Goal: Use online tool/utility: Utilize a website feature to perform a specific function

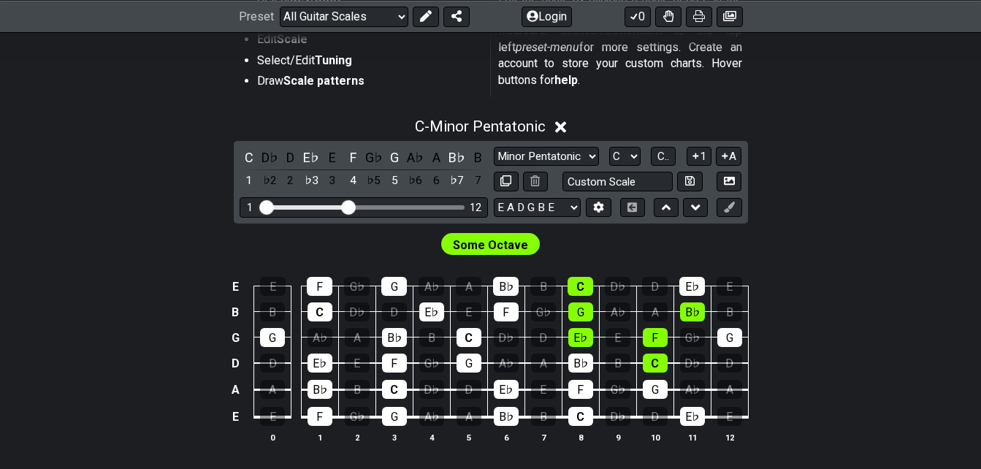
scroll to position [353, 0]
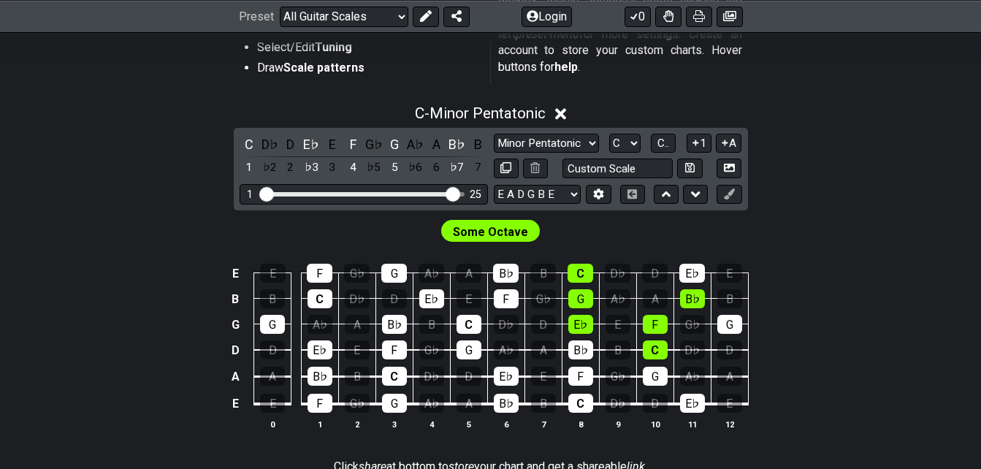
drag, startPoint x: 345, startPoint y: 196, endPoint x: 456, endPoint y: 194, distance: 111.0
click at [456, 193] on input "Visible fret range" at bounding box center [363, 193] width 207 height 0
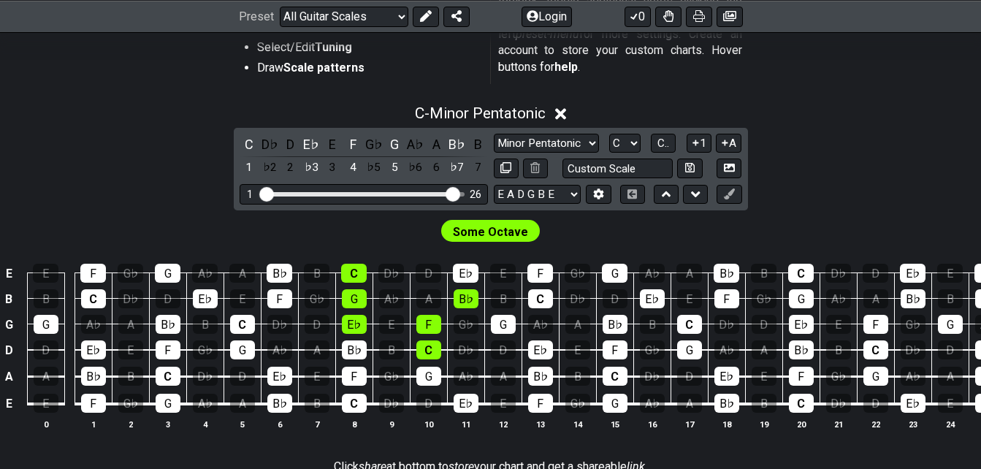
click at [394, 194] on div "Visible fret range" at bounding box center [359, 194] width 194 height 4
drag, startPoint x: 394, startPoint y: 194, endPoint x: 375, endPoint y: 200, distance: 20.6
click at [375, 200] on div "1 26" at bounding box center [363, 194] width 248 height 20
drag, startPoint x: 454, startPoint y: 196, endPoint x: 367, endPoint y: 208, distance: 87.7
click at [367, 193] on input "Visible fret range" at bounding box center [363, 193] width 207 height 0
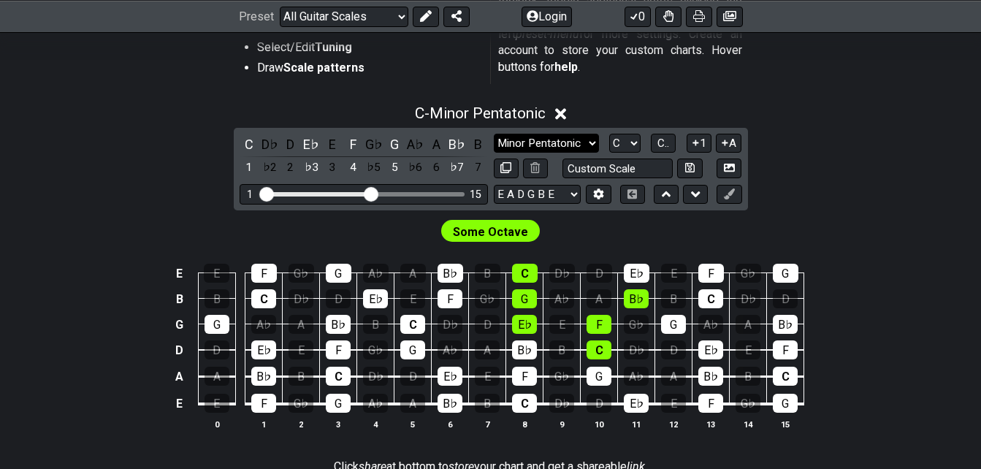
click at [591, 138] on select "Minor Pentatonic Root Minor Pentatonic Major Pentatonic Minor Blues Major Blues…" at bounding box center [546, 144] width 105 height 20
click at [494, 134] on select "Minor Pentatonic Root Minor Pentatonic Major Pentatonic Minor Blues Major Blues…" at bounding box center [546, 144] width 105 height 20
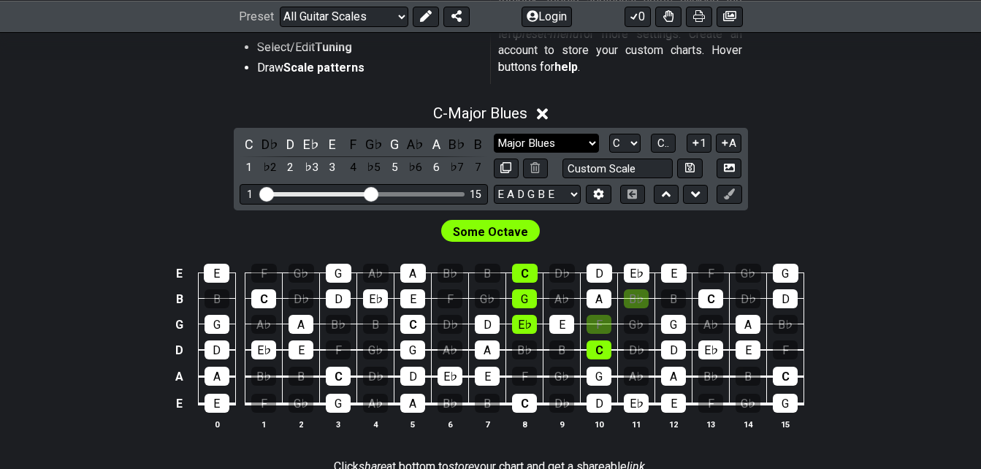
click at [593, 139] on select "Minor Pentatonic Root Minor Pentatonic Major Pentatonic Minor Blues Major Blues…" at bounding box center [546, 144] width 105 height 20
click at [494, 134] on select "Minor Pentatonic Root Minor Pentatonic Major Pentatonic Minor Blues Major Blues…" at bounding box center [546, 144] width 105 height 20
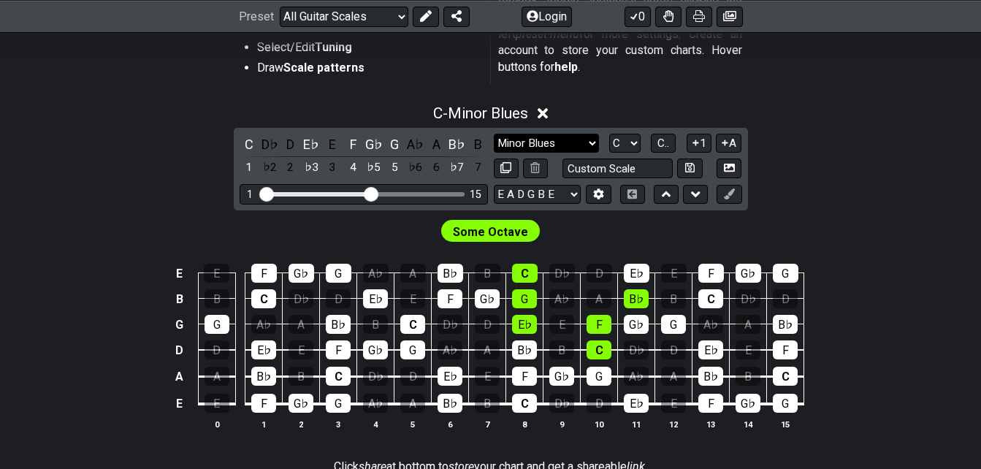
click at [581, 142] on select "Minor Pentatonic Root Minor Pentatonic Major Pentatonic Minor Blues Major Blues…" at bounding box center [546, 144] width 105 height 20
click at [735, 166] on button at bounding box center [728, 168] width 25 height 20
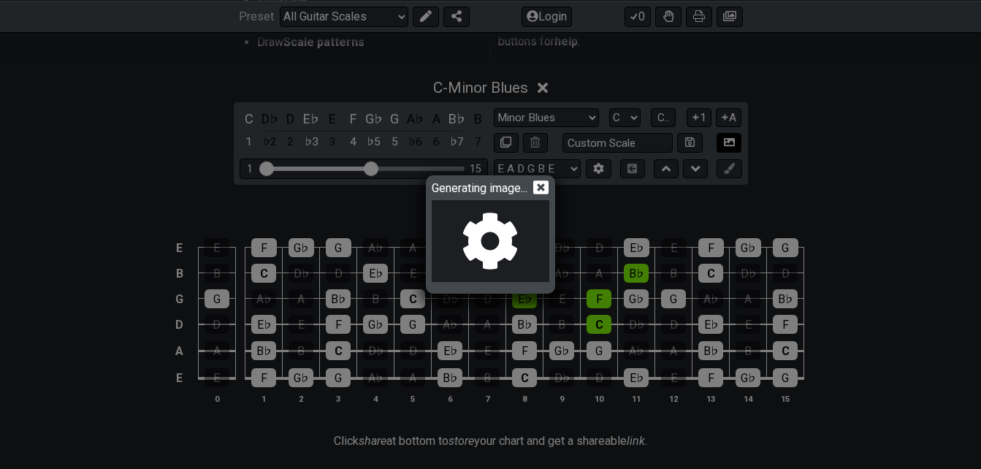
scroll to position [353, 0]
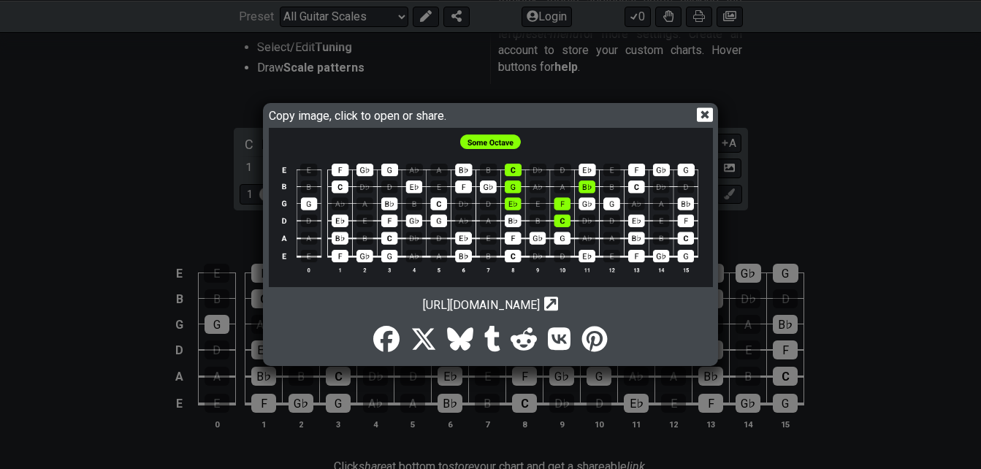
click at [699, 117] on icon at bounding box center [704, 115] width 15 height 14
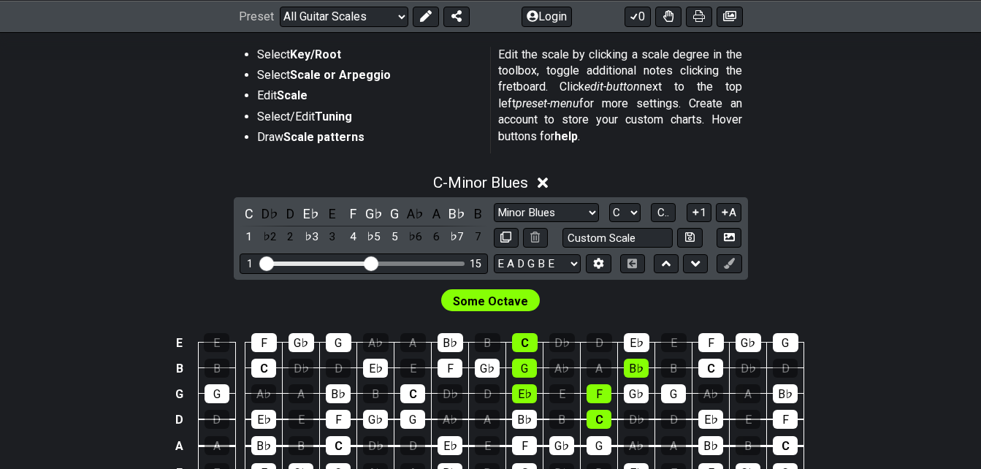
scroll to position [284, 0]
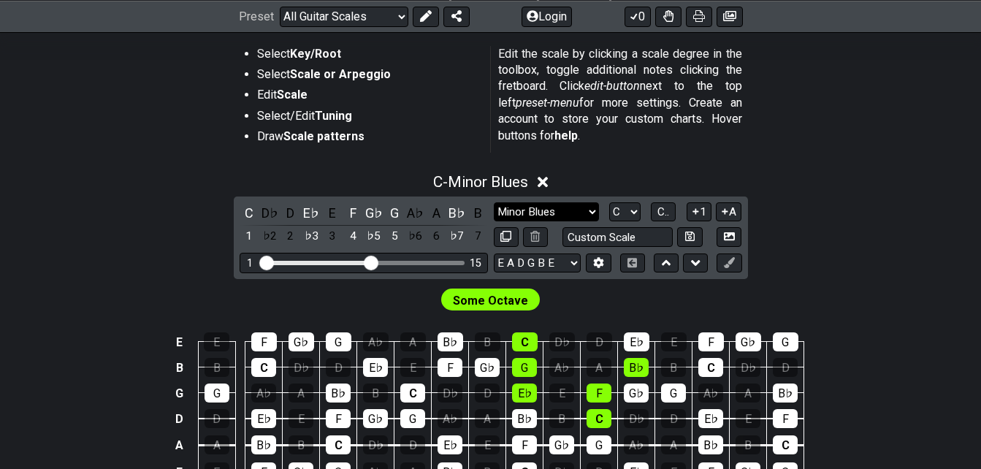
click at [594, 212] on select "Minor Pentatonic Root Minor Pentatonic Major Pentatonic Minor Blues Major Blues…" at bounding box center [546, 212] width 105 height 20
select select "Dorian"
click at [494, 202] on select "Minor Pentatonic Root Minor Pentatonic Major Pentatonic Minor Blues Major Blues…" at bounding box center [546, 212] width 105 height 20
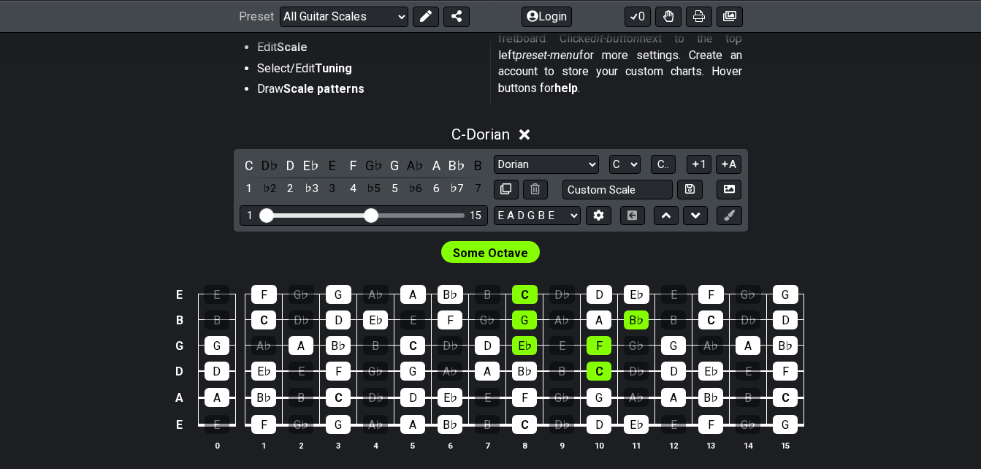
scroll to position [357, 0]
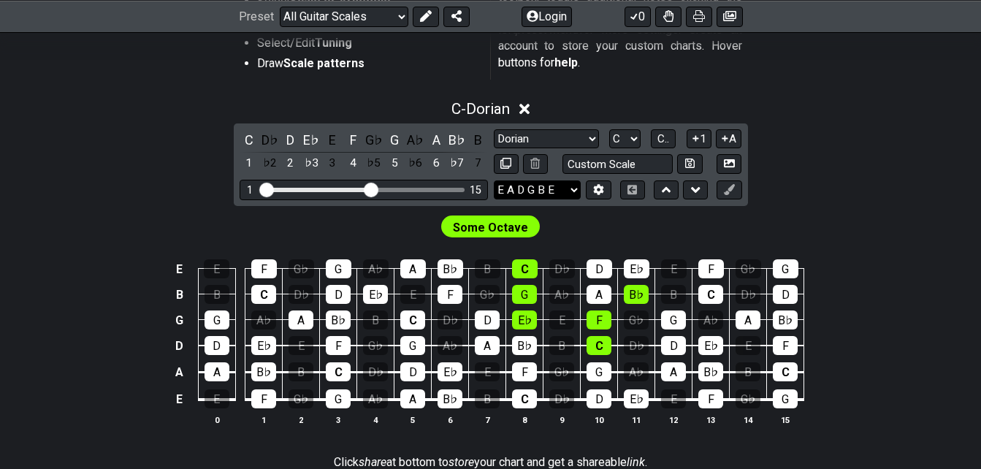
click at [575, 191] on select "E A D G B E E A D G B E E A D G B E B E A D F♯ B A D G C E A D A D G B E E♭ A♭ …" at bounding box center [537, 190] width 87 height 20
click at [494, 180] on select "E A D G B E E A D G B E E A D G B E B E A D F♯ B A D G C E A D A D G B E E♭ A♭ …" at bounding box center [537, 190] width 87 height 20
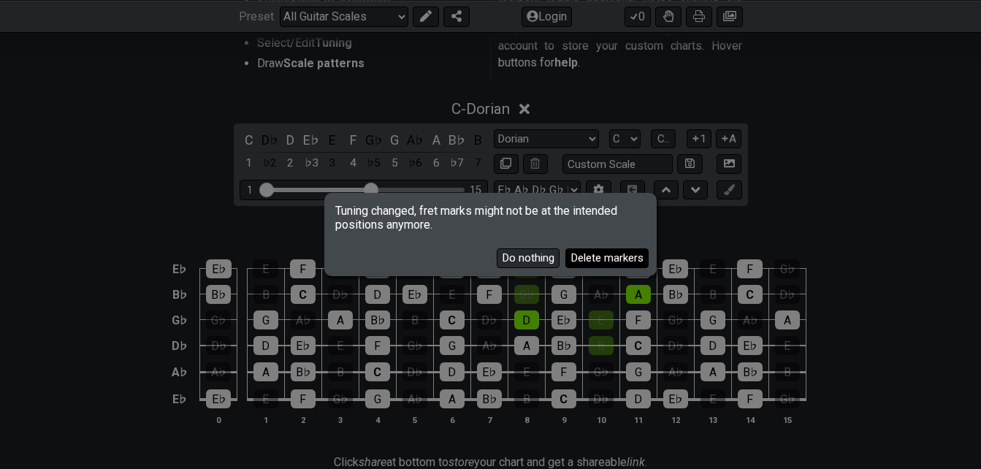
click at [577, 261] on button "Delete markers" at bounding box center [606, 258] width 83 height 20
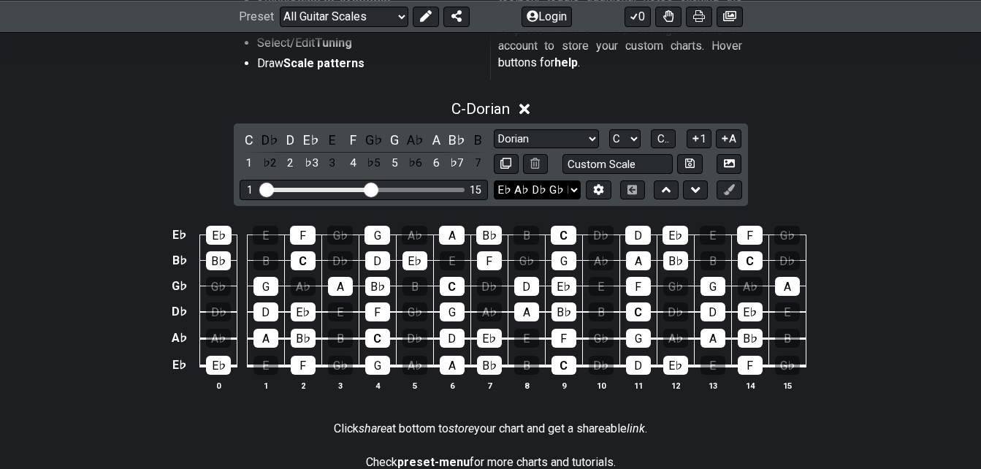
click at [573, 192] on select "E A D G B E E A D G B E E A D G B E B E A D F♯ B A D G C E A D A D G B E E♭ A♭ …" at bounding box center [537, 190] width 87 height 20
select select "E A D G B E"
click at [494, 180] on select "E A D G B E E A D G B E E A D G B E B E A D F♯ B A D G C E A D A D G B E E♭ A♭ …" at bounding box center [537, 190] width 87 height 20
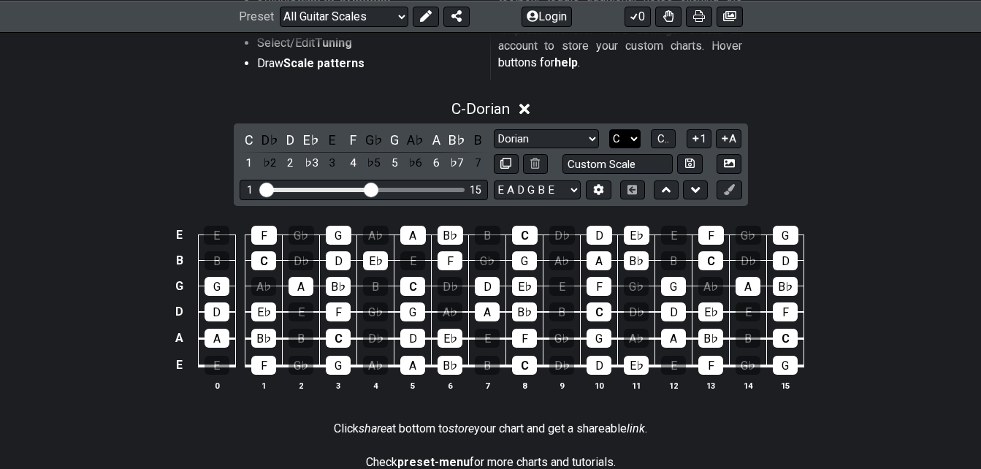
click at [635, 138] on select "A♭ A A♯ B♭ B C C♯ D♭ D D♯ E♭ E F F♯ G♭ G G♯" at bounding box center [624, 139] width 31 height 20
click at [632, 138] on select "A♭ A A♯ B♭ B C C♯ D♭ D D♯ E♭ E F F♯ G♭ G G♯" at bounding box center [624, 139] width 31 height 20
click at [591, 139] on select "Minor Pentatonic Root Minor Pentatonic Major Pentatonic Minor Blues Major Blues…" at bounding box center [546, 139] width 105 height 20
select select "Minor Blues"
click at [494, 129] on select "Minor Pentatonic Root Minor Pentatonic Major Pentatonic Minor Blues Major Blues…" at bounding box center [546, 139] width 105 height 20
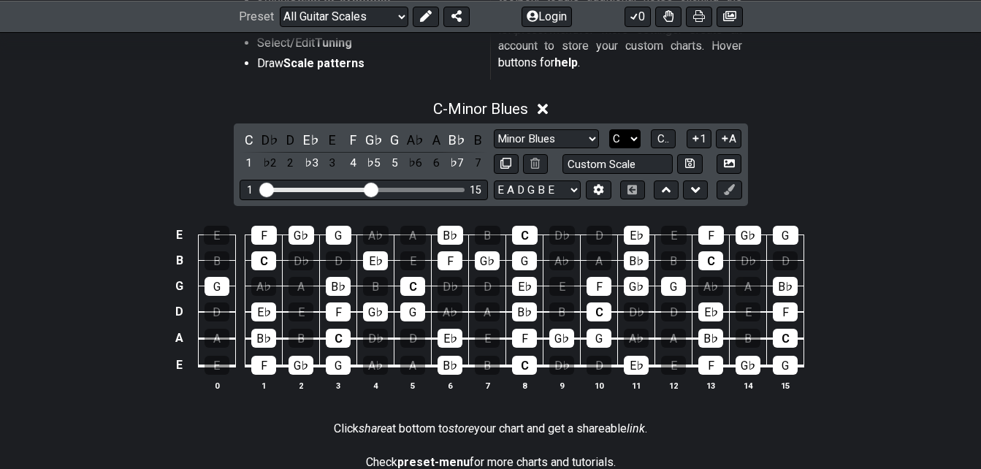
click at [620, 137] on select "A♭ A A♯ B♭ B C C♯ D♭ D D♯ E♭ E F F♯ G♭ G G♯" at bounding box center [624, 139] width 31 height 20
select select "A"
click at [609, 129] on select "A♭ A A♯ B♭ B C C♯ D♭ D D♯ E♭ E F F♯ G♭ G G♯" at bounding box center [624, 139] width 31 height 20
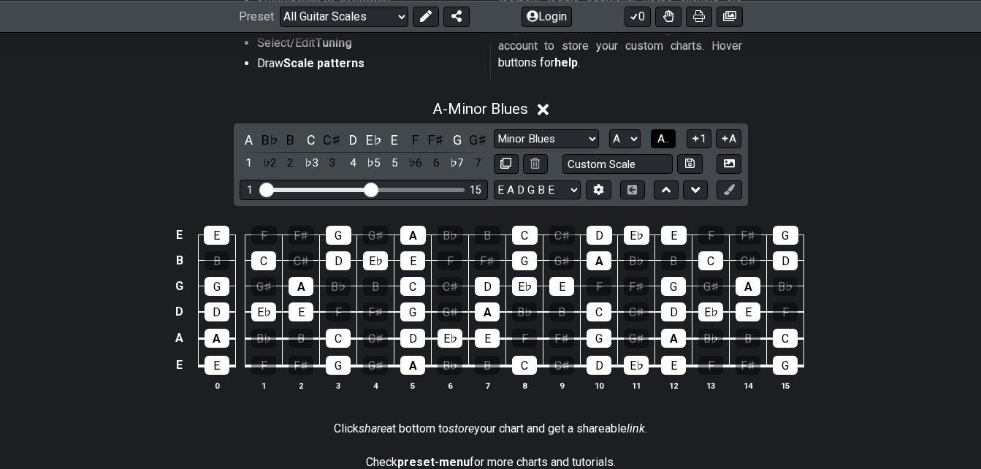
click at [654, 133] on button "A.." at bounding box center [663, 139] width 25 height 20
click at [654, 141] on span "1..7" at bounding box center [663, 138] width 18 height 13
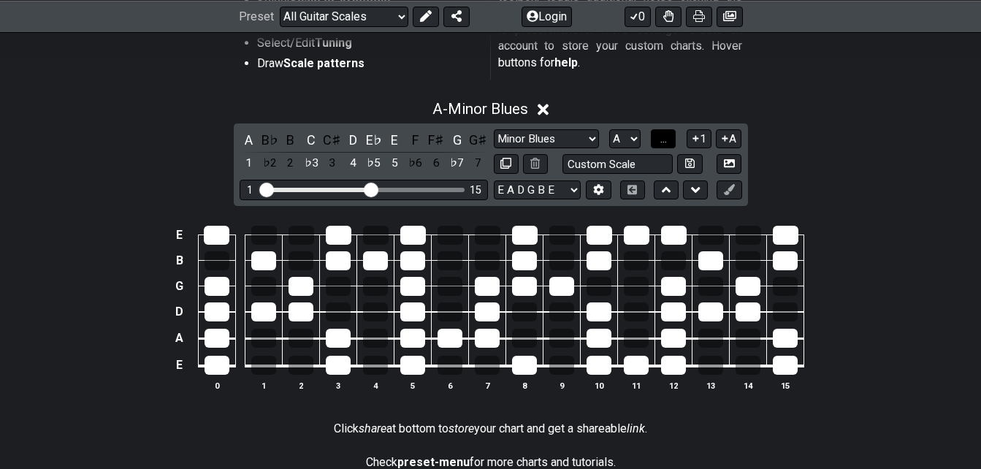
click at [654, 141] on button "..." at bounding box center [663, 139] width 25 height 20
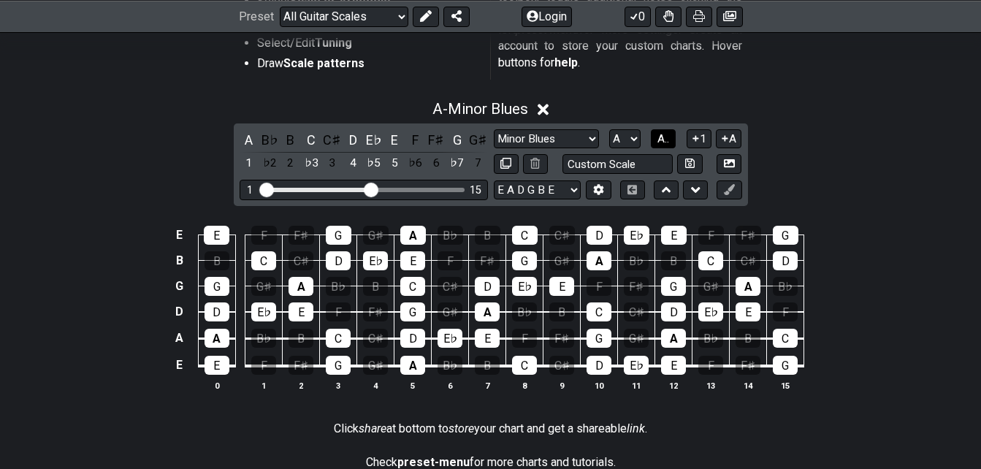
click at [654, 141] on button "A.." at bounding box center [663, 139] width 25 height 20
click at [654, 141] on span "1..7" at bounding box center [663, 138] width 18 height 13
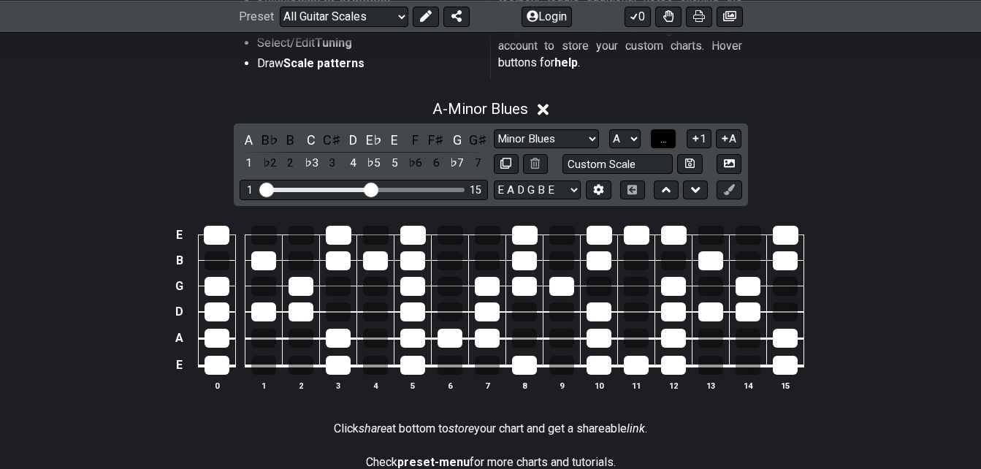
click at [654, 141] on button "..." at bounding box center [663, 139] width 25 height 20
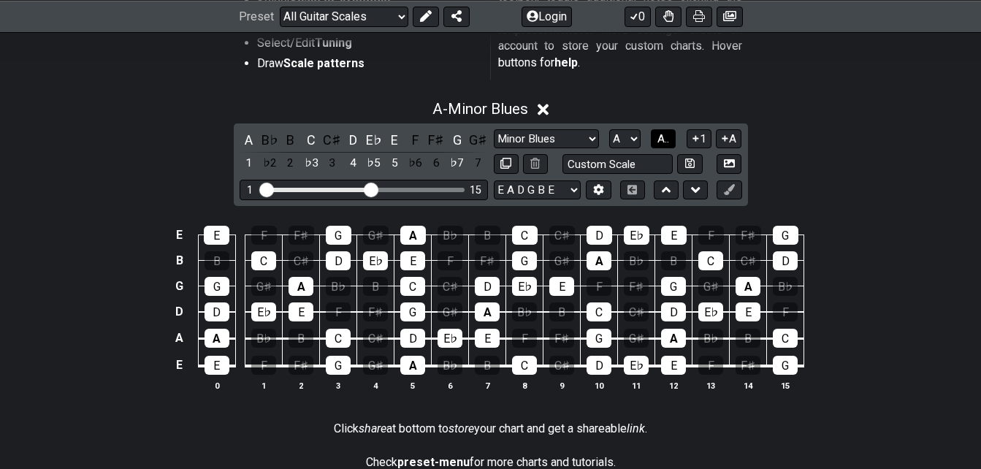
click at [654, 141] on button "A.." at bounding box center [663, 139] width 25 height 20
click at [654, 141] on span "1..7" at bounding box center [663, 138] width 18 height 13
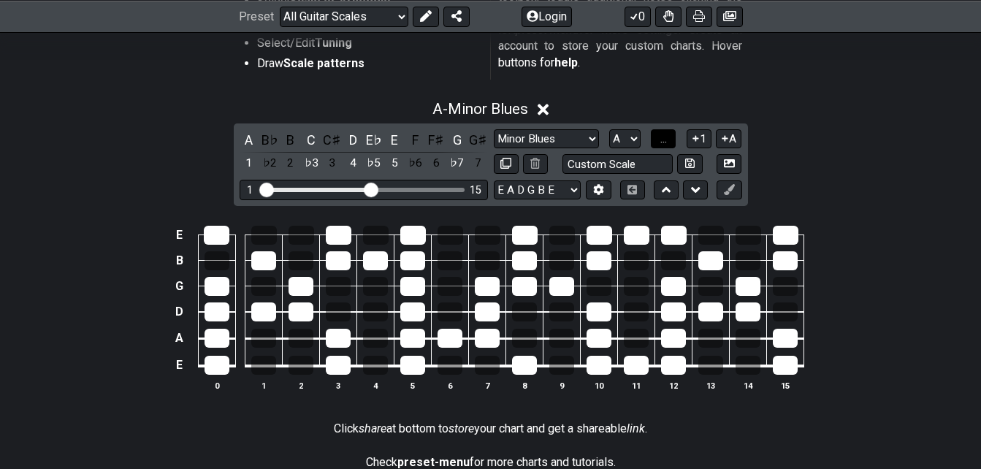
click at [654, 141] on button "..." at bounding box center [663, 139] width 25 height 20
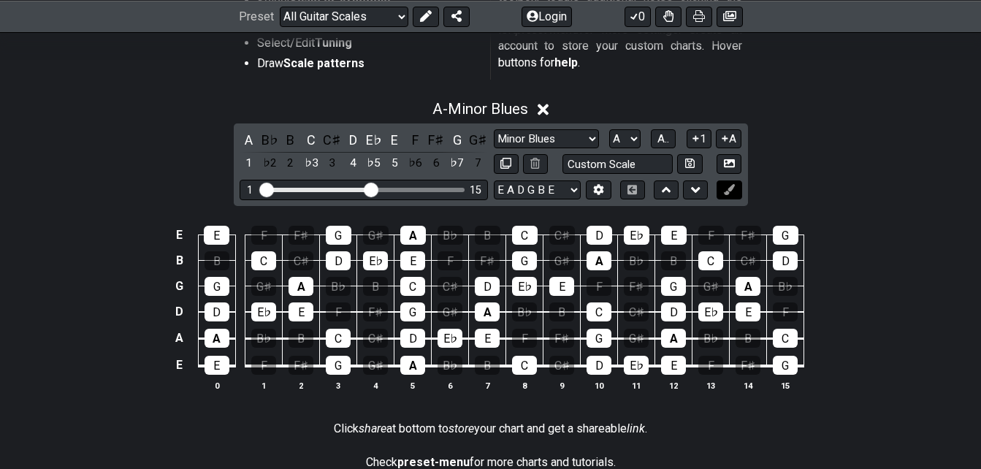
click at [736, 188] on button at bounding box center [728, 190] width 25 height 20
click at [724, 193] on icon at bounding box center [729, 189] width 11 height 11
click at [604, 197] on button at bounding box center [598, 190] width 25 height 20
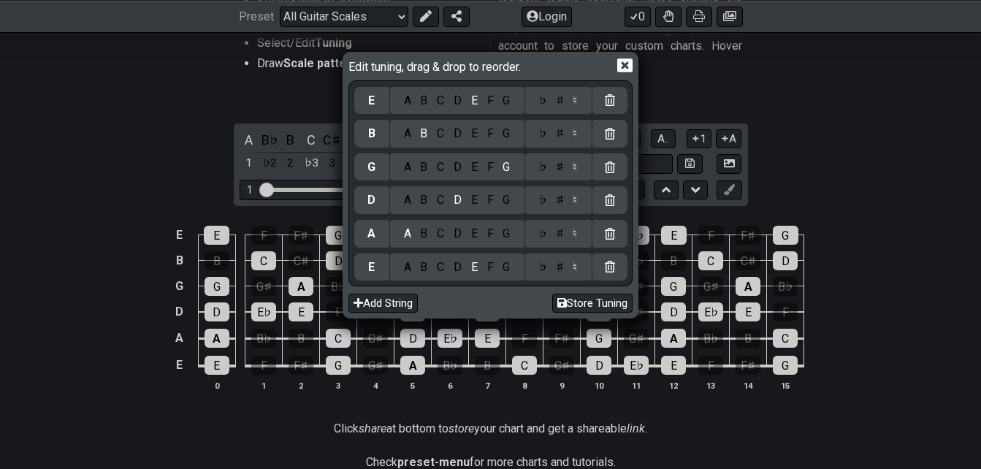
click at [626, 66] on icon at bounding box center [624, 65] width 15 height 15
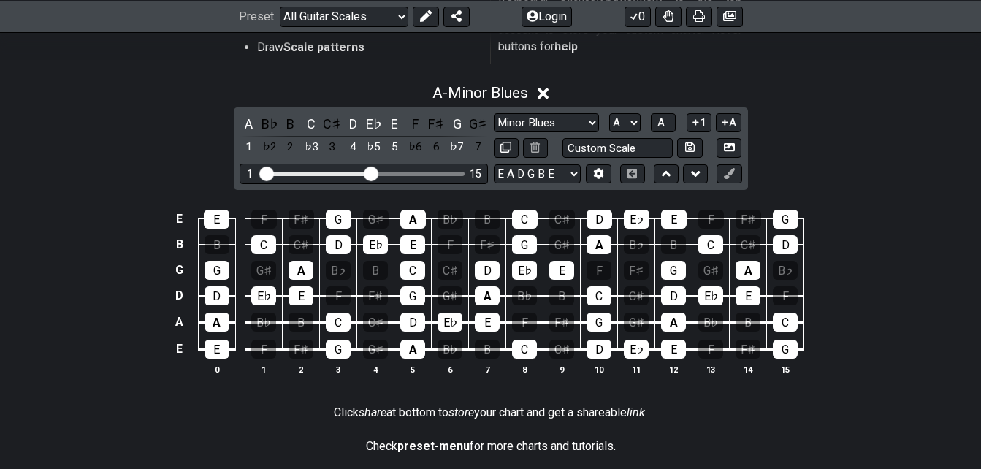
scroll to position [65, 0]
